Goal: Book appointment/travel/reservation

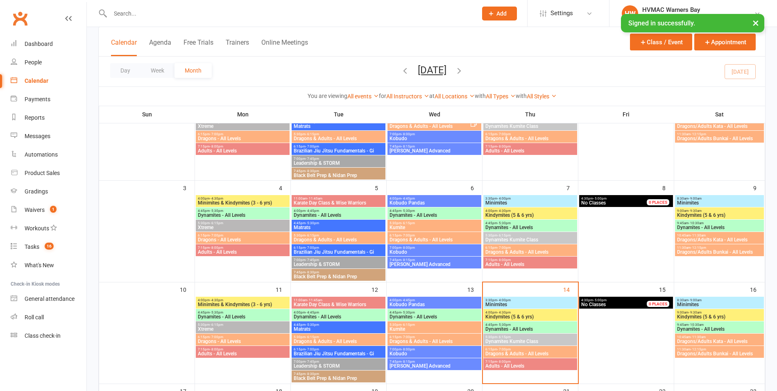
scroll to position [205, 0]
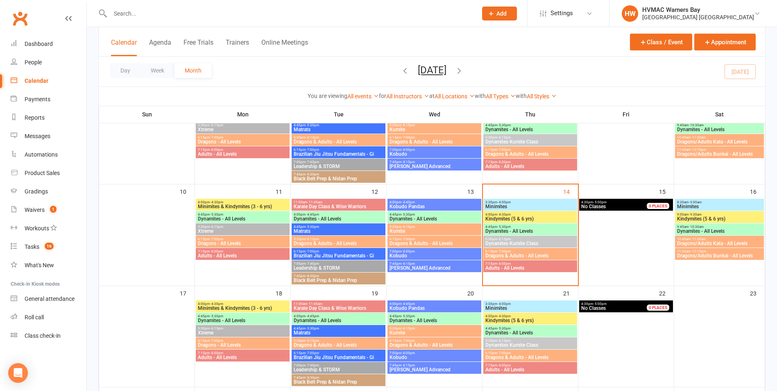
click at [512, 205] on span "Minimites" at bounding box center [530, 206] width 91 height 5
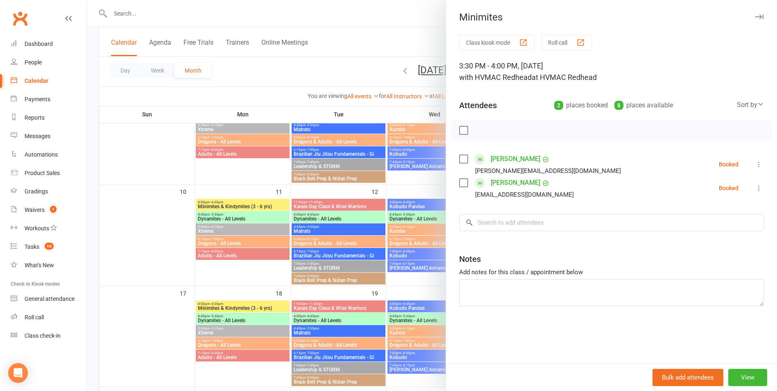
drag, startPoint x: 402, startPoint y: 215, endPoint x: 442, endPoint y: 212, distance: 40.3
click at [414, 215] on div at bounding box center [432, 195] width 690 height 391
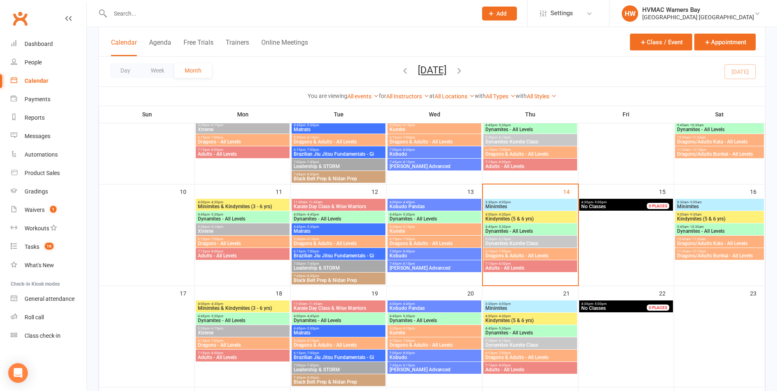
click at [504, 217] on span "Kindymites (5 & 6 yrs)" at bounding box center [530, 218] width 91 height 5
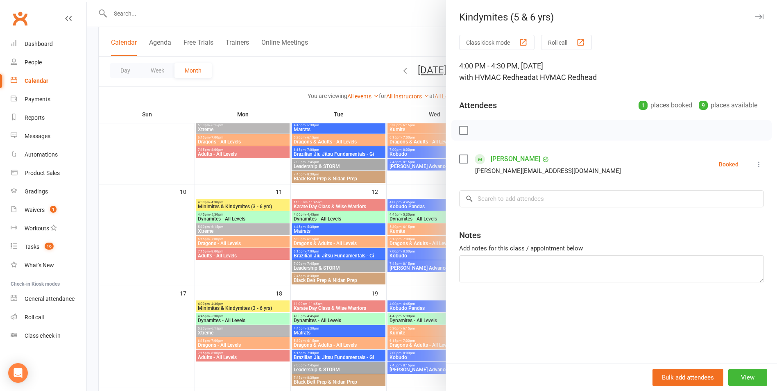
drag, startPoint x: 413, startPoint y: 223, endPoint x: 408, endPoint y: 223, distance: 4.9
click at [412, 223] on div at bounding box center [432, 195] width 690 height 391
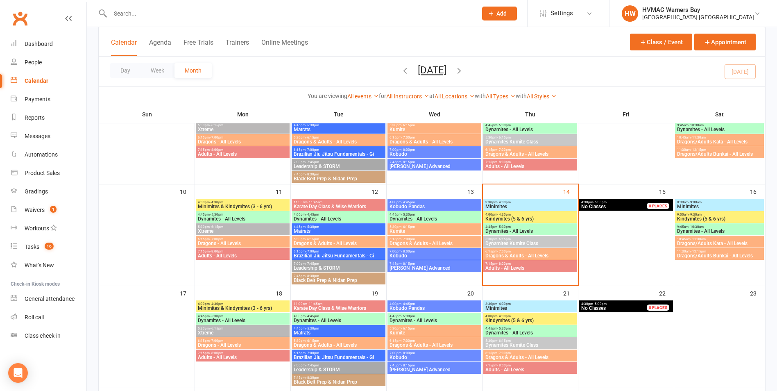
click at [525, 202] on span "3:30pm - 4:00pm" at bounding box center [530, 202] width 91 height 4
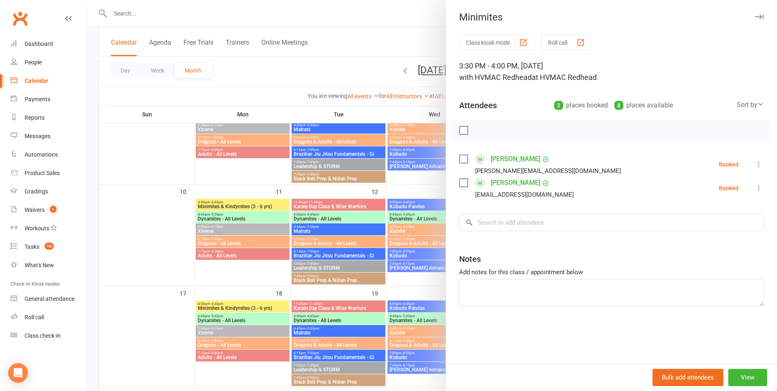
click at [494, 159] on link "[PERSON_NAME]" at bounding box center [516, 158] width 50 height 13
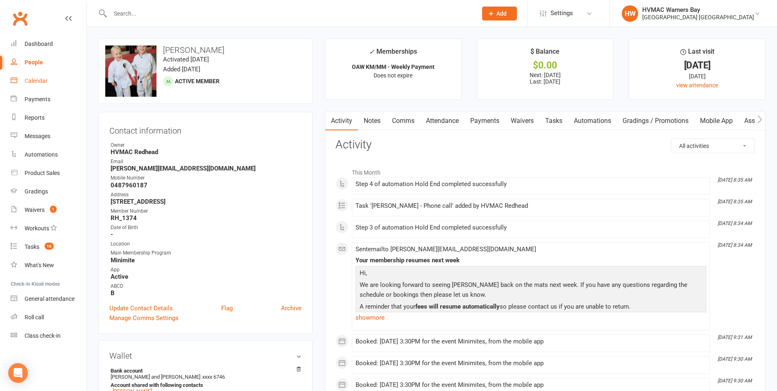
click at [52, 88] on link "Calendar" at bounding box center [49, 81] width 76 height 18
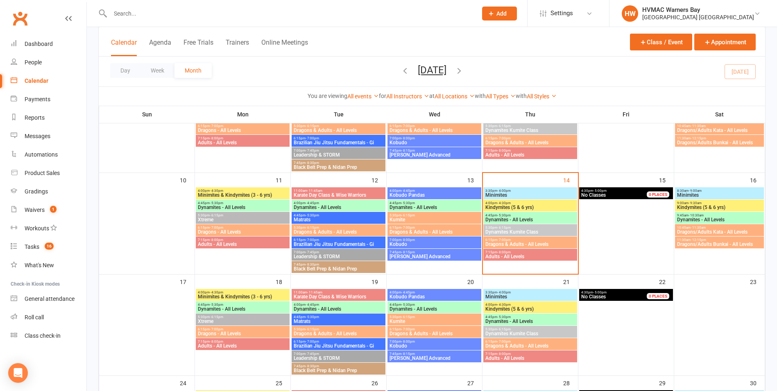
scroll to position [205, 0]
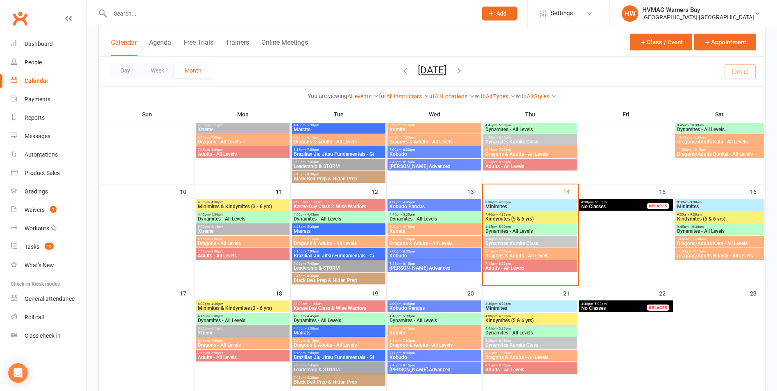
click at [530, 215] on span "4:00pm - 4:30pm" at bounding box center [530, 215] width 91 height 4
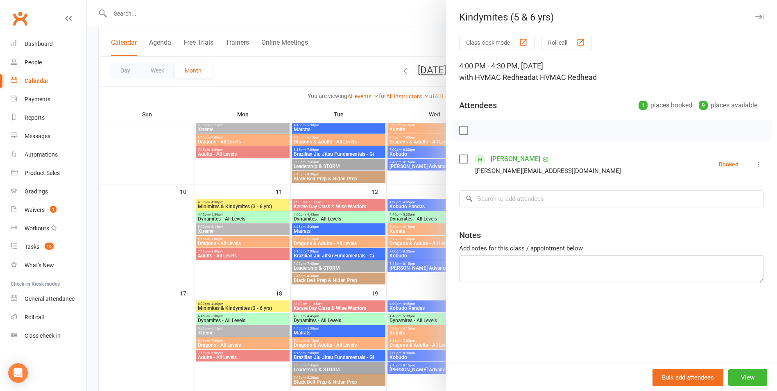
click at [427, 247] on div at bounding box center [432, 195] width 690 height 391
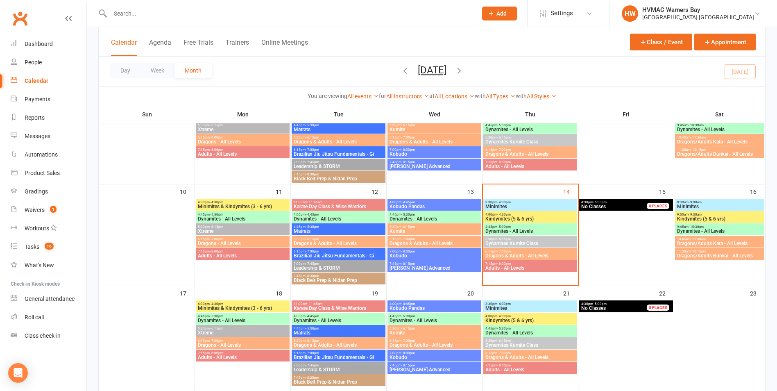
click at [507, 229] on span "Dynamites - All Levels" at bounding box center [530, 231] width 91 height 5
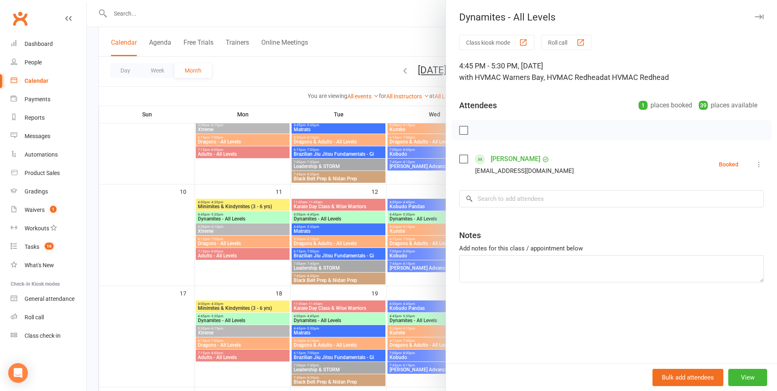
click at [426, 251] on div at bounding box center [432, 195] width 690 height 391
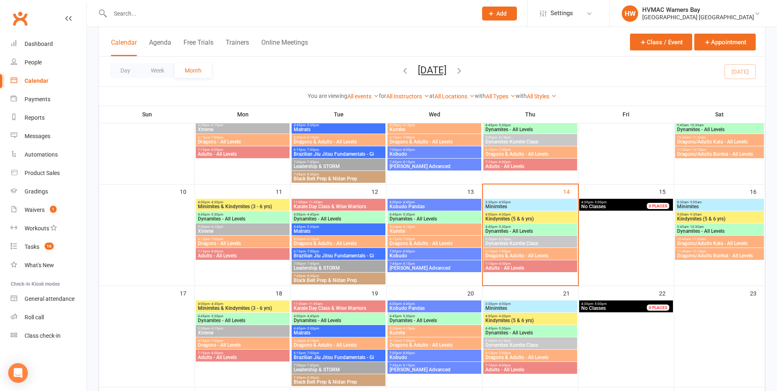
click at [503, 245] on span "Dynamites Kumite Class" at bounding box center [530, 243] width 91 height 5
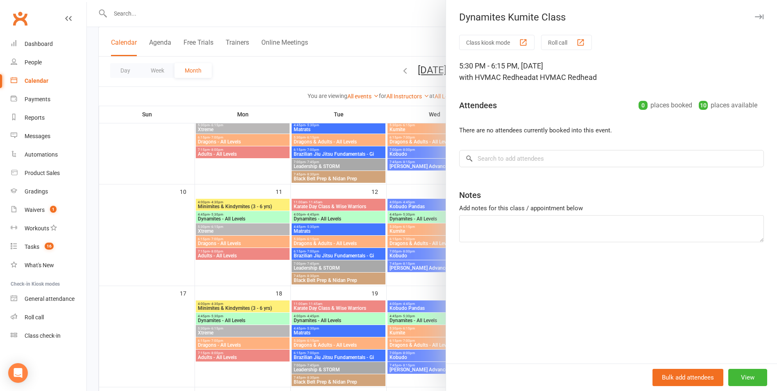
click at [403, 276] on div at bounding box center [432, 195] width 690 height 391
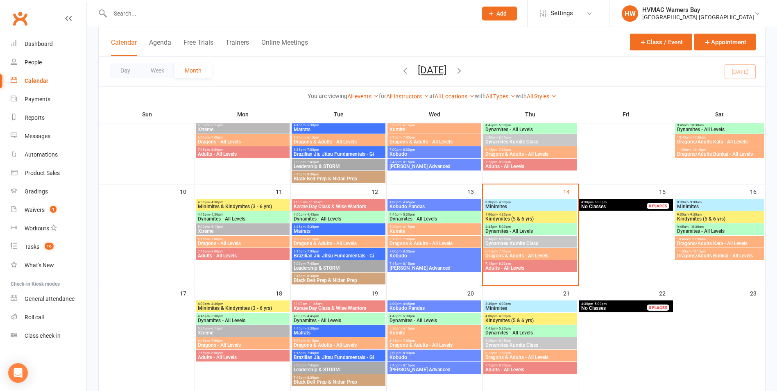
click at [491, 254] on span "Dragons & Adults - All Levels" at bounding box center [530, 255] width 91 height 5
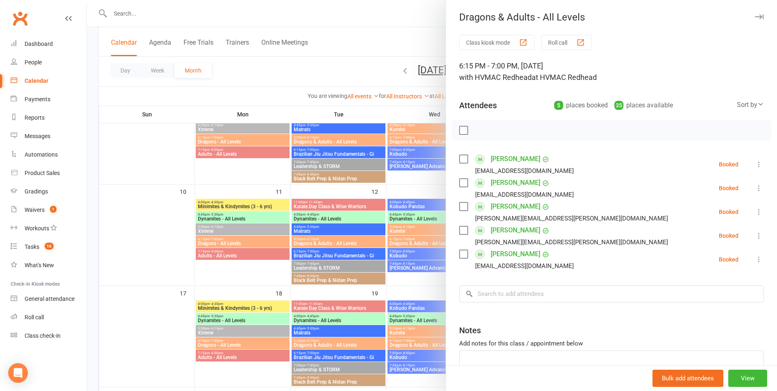
click at [350, 291] on div at bounding box center [432, 195] width 690 height 391
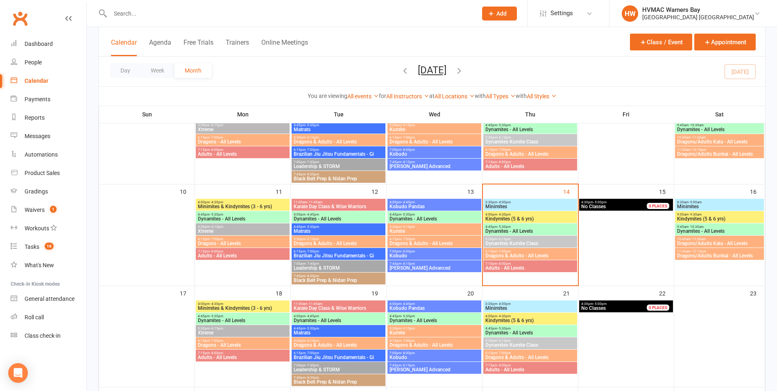
click at [530, 268] on span "Adults - All Levels" at bounding box center [530, 267] width 91 height 5
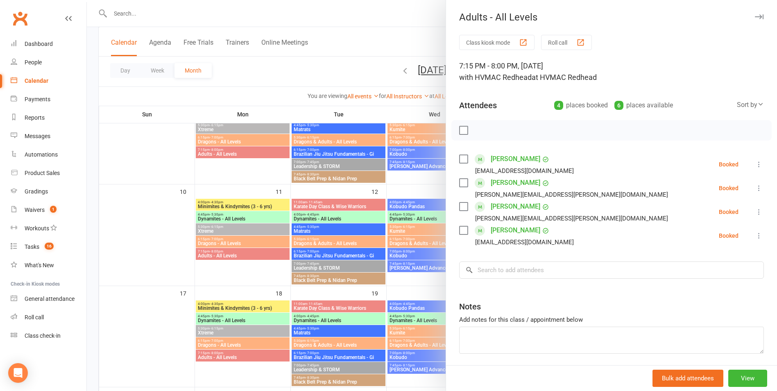
click at [366, 287] on div at bounding box center [432, 195] width 690 height 391
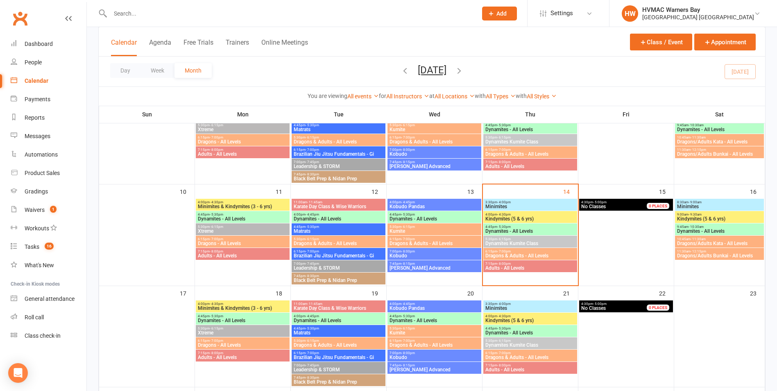
click at [513, 249] on span "6:15pm - 7:00pm" at bounding box center [530, 251] width 91 height 4
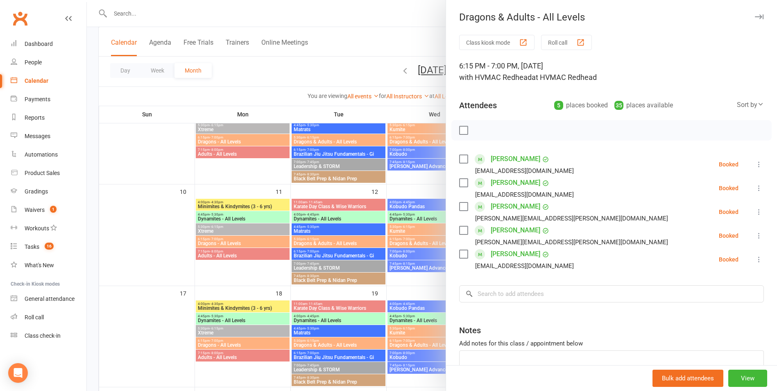
click at [393, 265] on div at bounding box center [432, 195] width 690 height 391
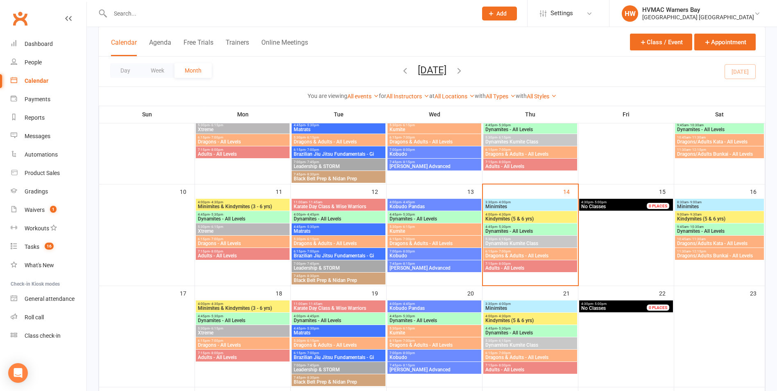
click at [515, 207] on span "Minimites" at bounding box center [530, 206] width 91 height 5
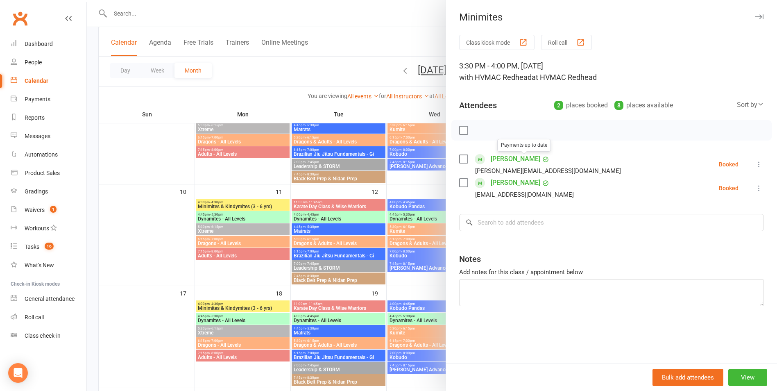
click at [408, 248] on div at bounding box center [432, 195] width 690 height 391
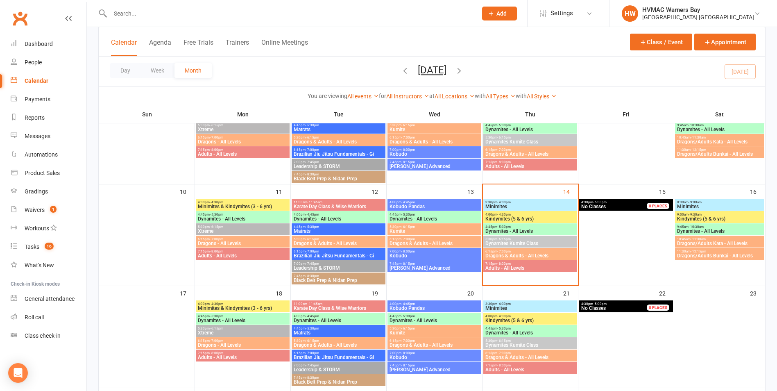
click at [119, 13] on input "text" at bounding box center [290, 13] width 364 height 11
click at [539, 209] on div "3:30pm - 4:00pm Minimites" at bounding box center [530, 205] width 94 height 12
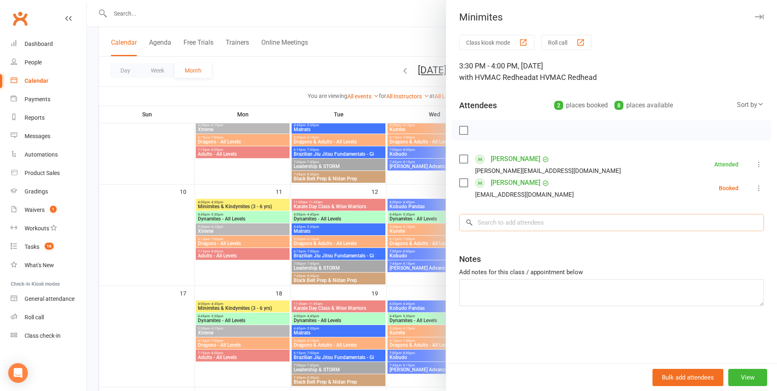
click at [541, 228] on input "search" at bounding box center [611, 222] width 305 height 17
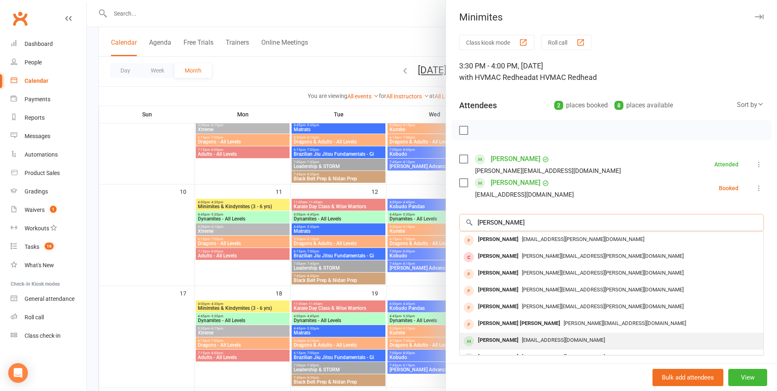
type input "[PERSON_NAME]"
click at [550, 337] on span "[EMAIL_ADDRESS][DOMAIN_NAME]" at bounding box center [563, 340] width 83 height 6
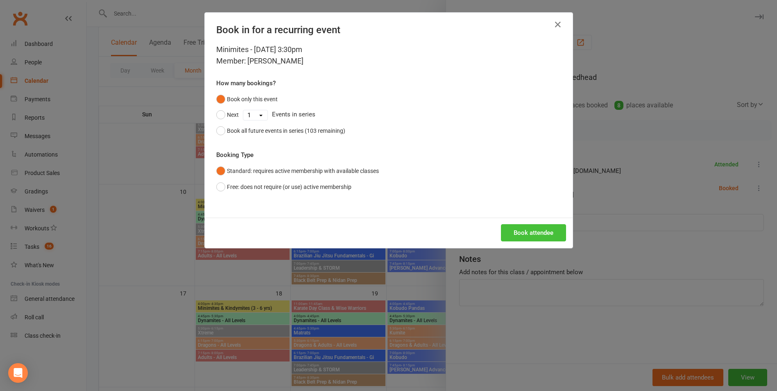
click at [544, 226] on button "Book attendee" at bounding box center [533, 232] width 65 height 17
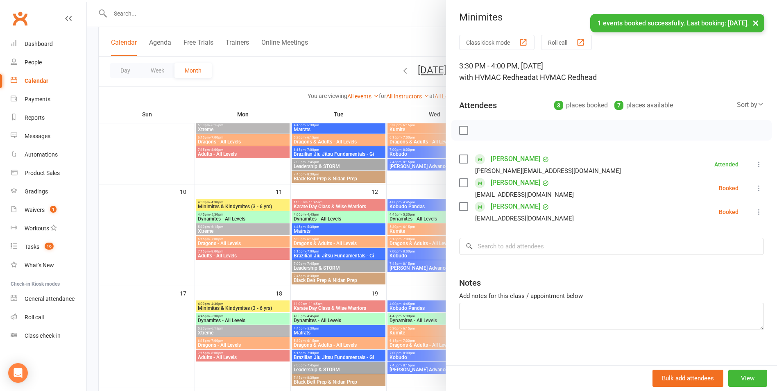
click at [516, 185] on link "[PERSON_NAME]" at bounding box center [516, 182] width 50 height 13
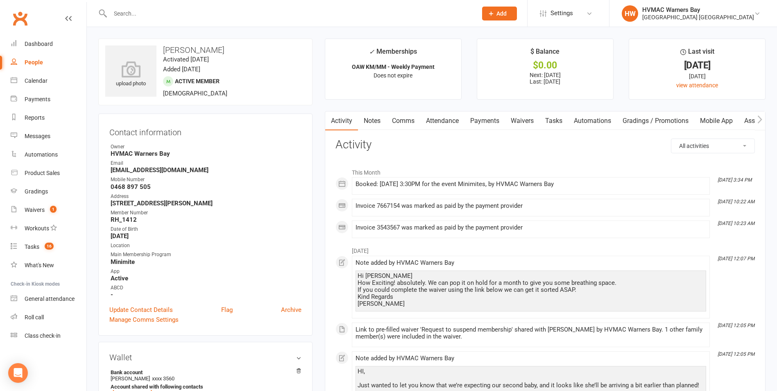
click at [374, 127] on link "Notes" at bounding box center [372, 120] width 28 height 19
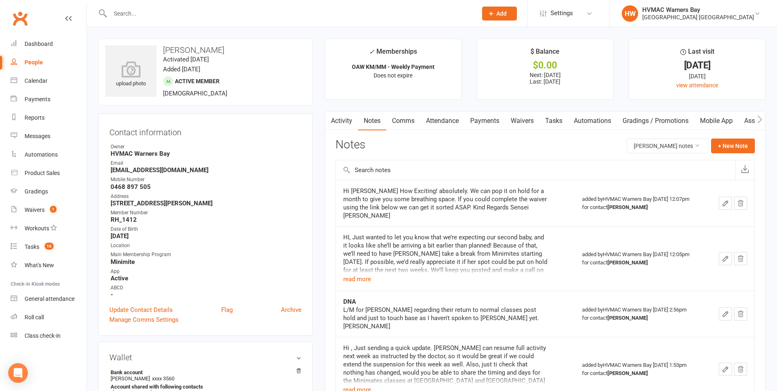
click at [525, 123] on link "Waivers" at bounding box center [522, 120] width 34 height 19
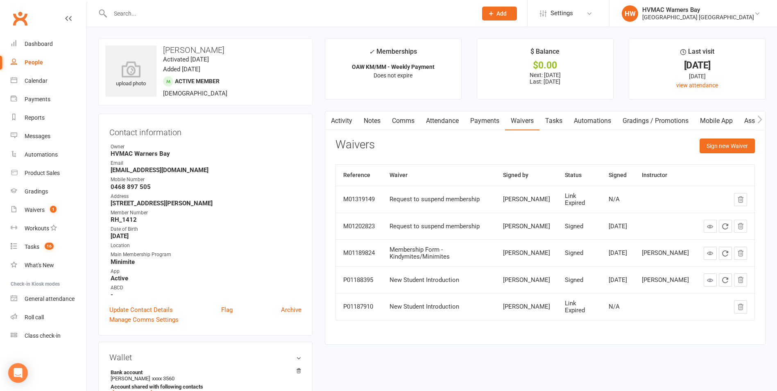
click at [344, 122] on link "Activity" at bounding box center [341, 120] width 33 height 19
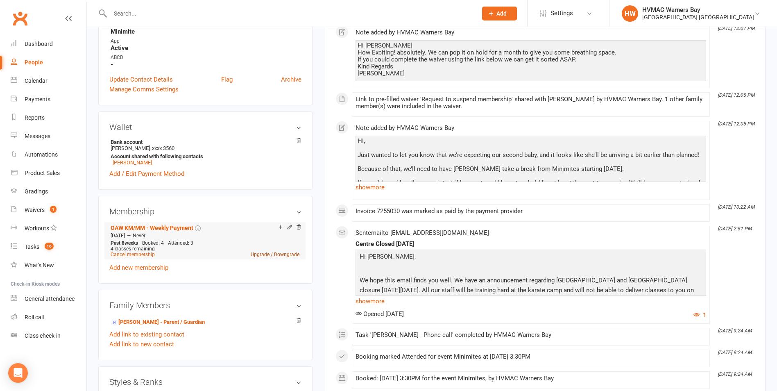
scroll to position [369, 0]
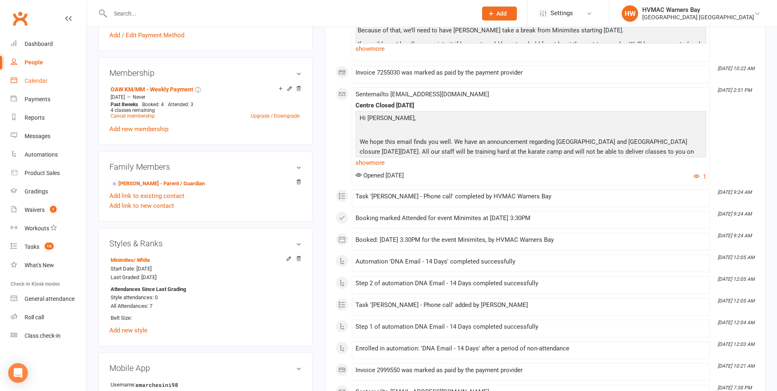
click at [59, 82] on link "Calendar" at bounding box center [49, 81] width 76 height 18
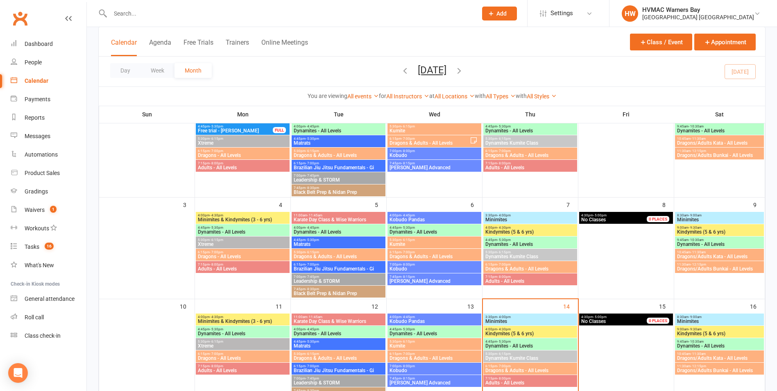
scroll to position [164, 0]
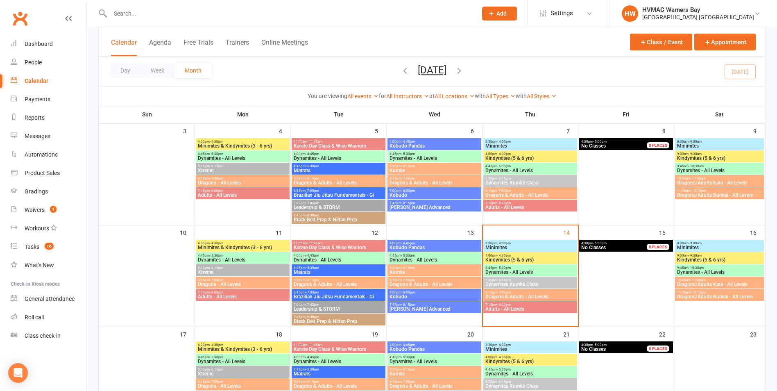
click at [523, 247] on span "Minimites" at bounding box center [530, 247] width 91 height 5
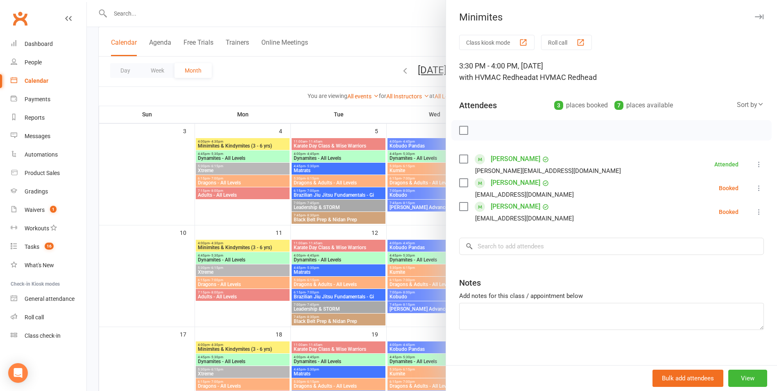
click at [461, 181] on label at bounding box center [463, 183] width 8 height 8
click at [481, 130] on icon "button" at bounding box center [481, 130] width 1 height 1
click at [517, 178] on link "[PERSON_NAME]" at bounding box center [516, 182] width 50 height 13
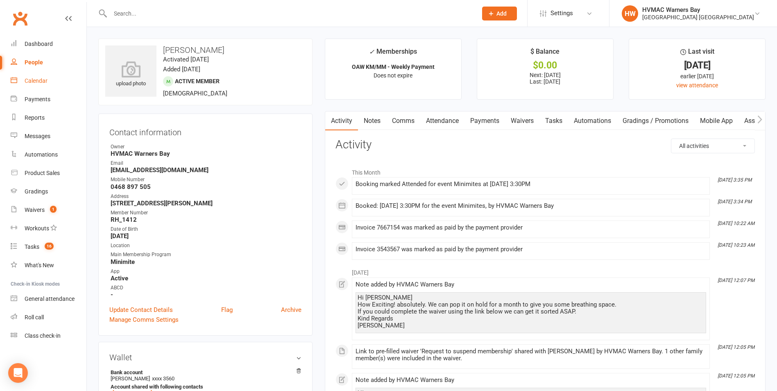
click at [26, 79] on div "Calendar" at bounding box center [36, 80] width 23 height 7
